Goal: Find specific page/section: Find specific page/section

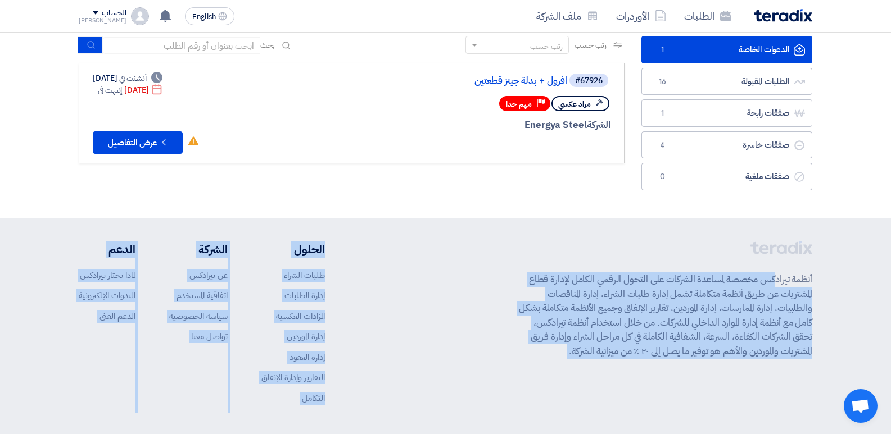
scroll to position [116, 0]
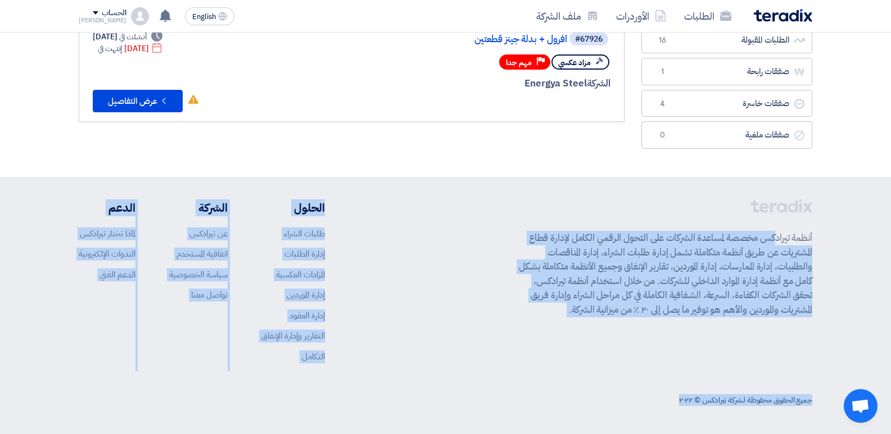
drag, startPoint x: 813, startPoint y: 355, endPoint x: 619, endPoint y: 414, distance: 202.5
click at [619, 414] on footer "أنظمة تيرادكس مخصصة لمساعدة الشركات على التحول الرقمي الكامل لإدارة قطاع المشتر…" at bounding box center [445, 306] width 891 height 258
click at [607, 312] on p "أنظمة تيرادكس مخصصة لمساعدة الشركات على التحول الرقمي الكامل لإدارة قطاع المشتر…" at bounding box center [665, 274] width 293 height 86
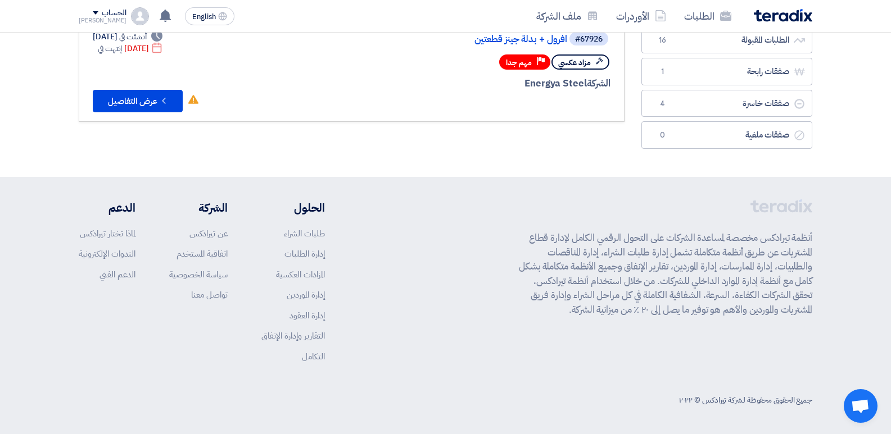
drag, startPoint x: 523, startPoint y: 311, endPoint x: 700, endPoint y: 420, distance: 207.5
click at [700, 420] on footer "أنظمة تيرادكس مخصصة لمساعدة الشركات على التحول الرقمي الكامل لإدارة قطاع المشتر…" at bounding box center [445, 306] width 891 height 258
drag, startPoint x: 683, startPoint y: 409, endPoint x: 671, endPoint y: 404, distance: 13.9
click at [682, 409] on div "جميع الحقوق محفوظة لشركة تيرادكس © ٢٠٢٢" at bounding box center [446, 400] width 734 height 23
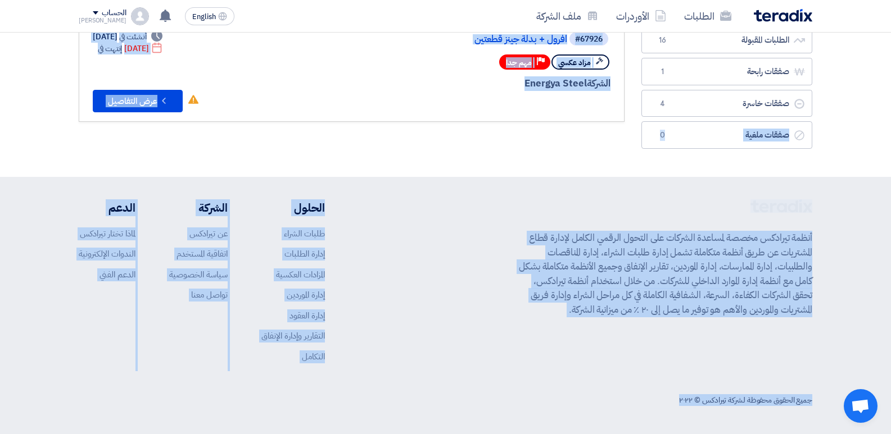
drag, startPoint x: 669, startPoint y: 402, endPoint x: 865, endPoint y: 163, distance: 308.7
click at [865, 163] on app-shell "الطلبات الأوردرات ملف الشركة English EN تم مشاهدة العرض المقدم للطلب "قطع غيار …" at bounding box center [445, 175] width 891 height 518
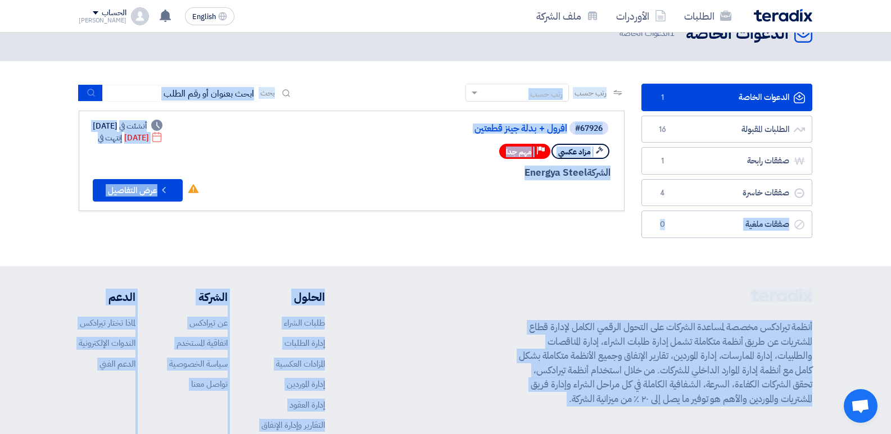
scroll to position [0, 0]
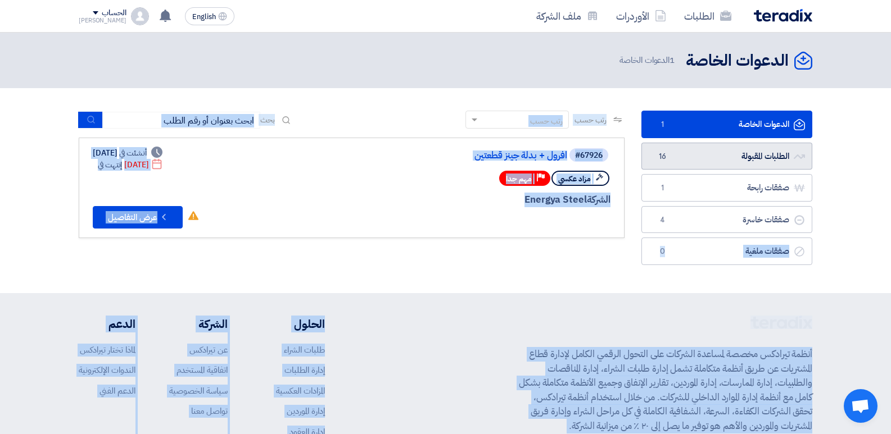
click at [751, 153] on link "الطلبات المقبولة الطلبات المقبولة 16" at bounding box center [726, 157] width 171 height 28
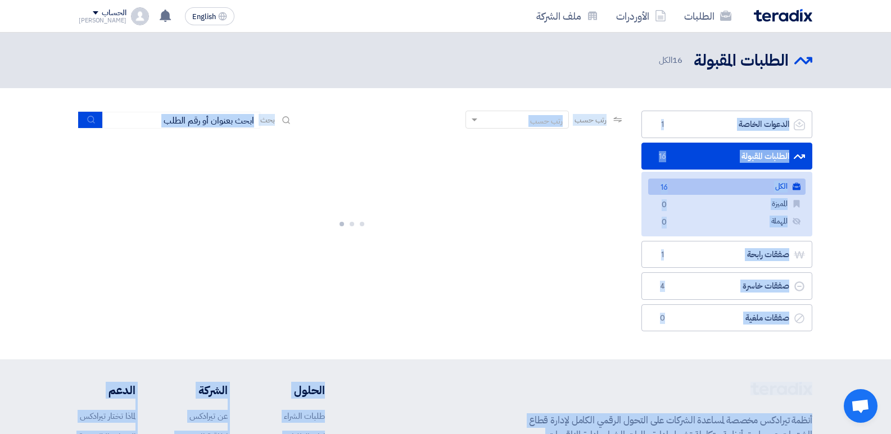
click at [486, 229] on div at bounding box center [352, 222] width 546 height 169
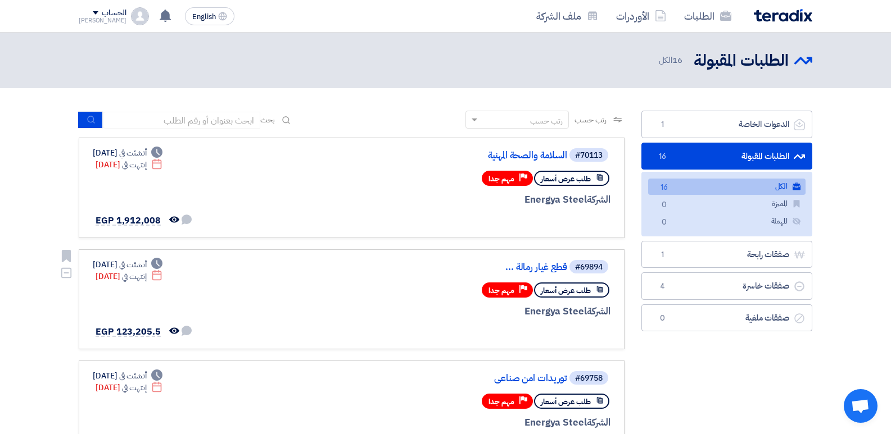
scroll to position [112, 0]
